Goal: Find specific page/section: Find specific page/section

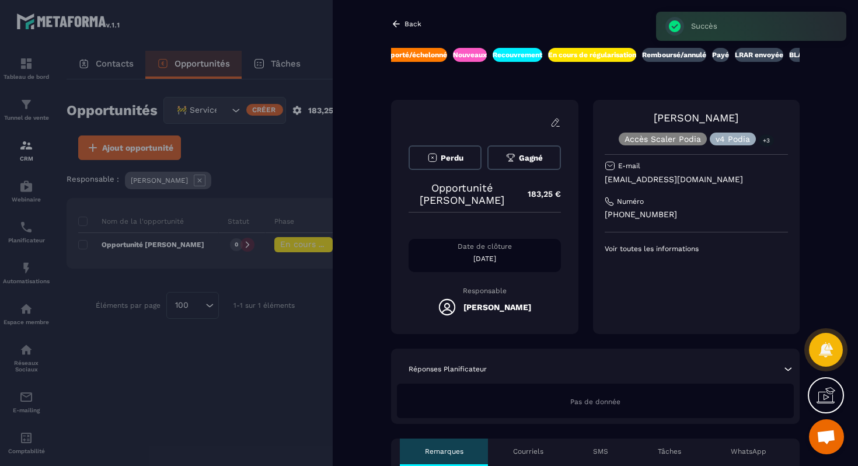
scroll to position [0, 338]
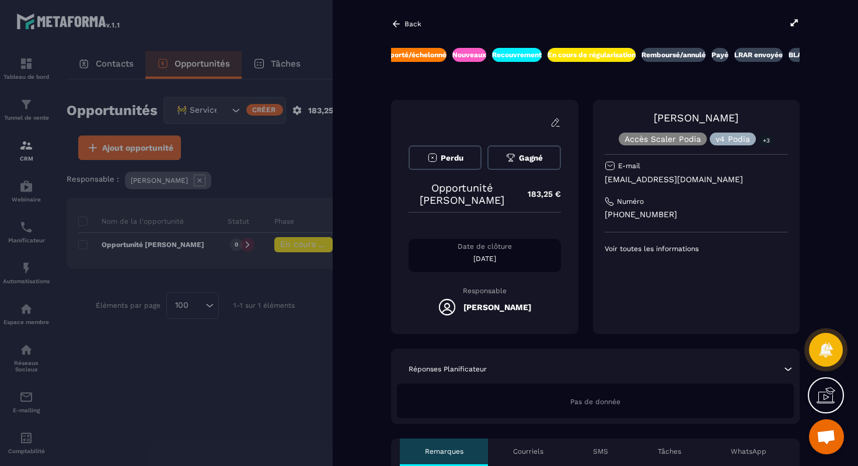
click at [250, 183] on div at bounding box center [429, 233] width 858 height 466
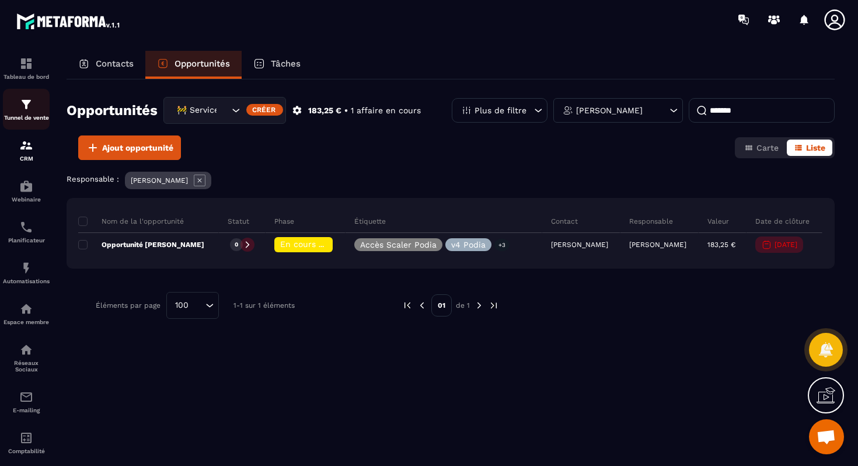
click at [28, 110] on img at bounding box center [26, 105] width 14 height 14
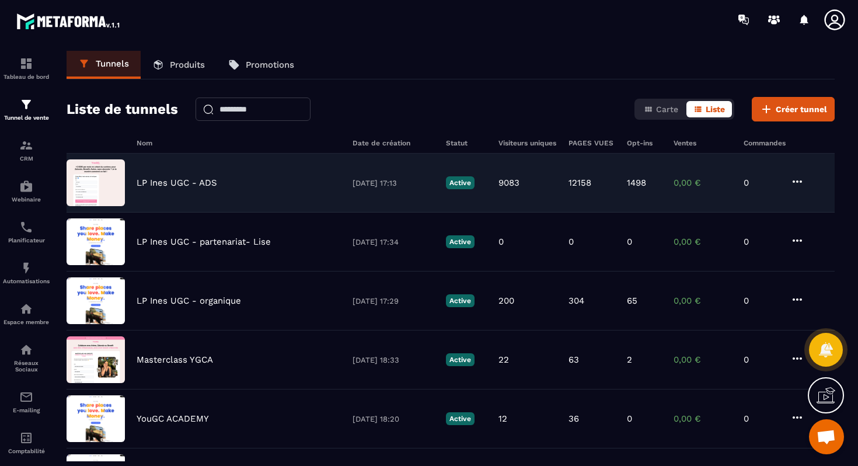
click at [162, 182] on p "LP Ines UGC - ADS" at bounding box center [177, 183] width 81 height 11
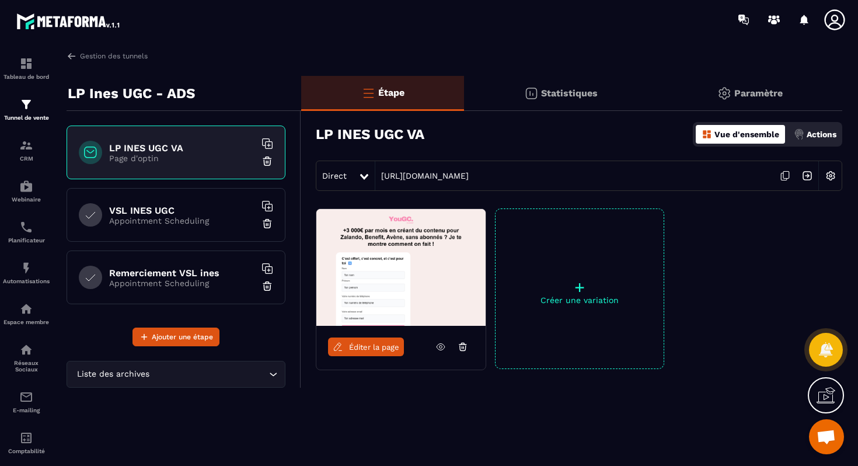
click at [787, 176] on icon at bounding box center [785, 176] width 22 height 22
